Goal: Check status

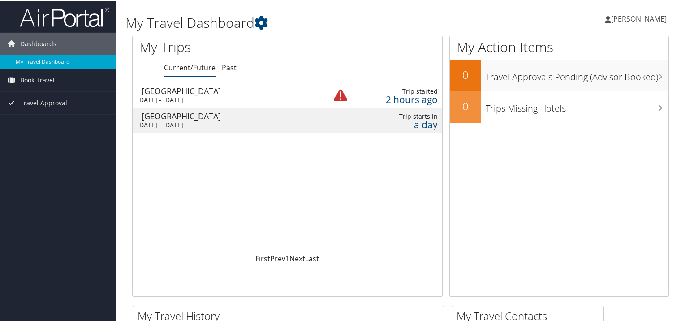
click at [178, 95] on div "[DATE] - [DATE]" at bounding box center [225, 99] width 176 height 8
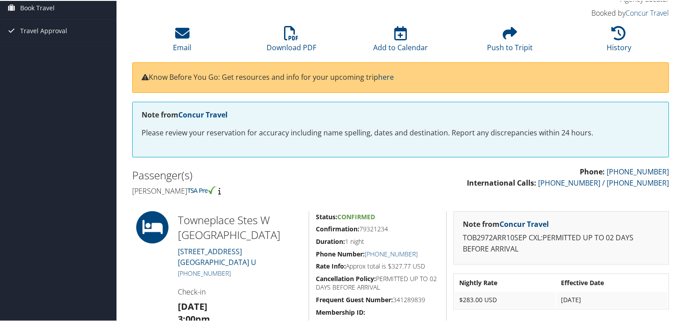
scroll to position [57, 0]
